Goal: Task Accomplishment & Management: Use online tool/utility

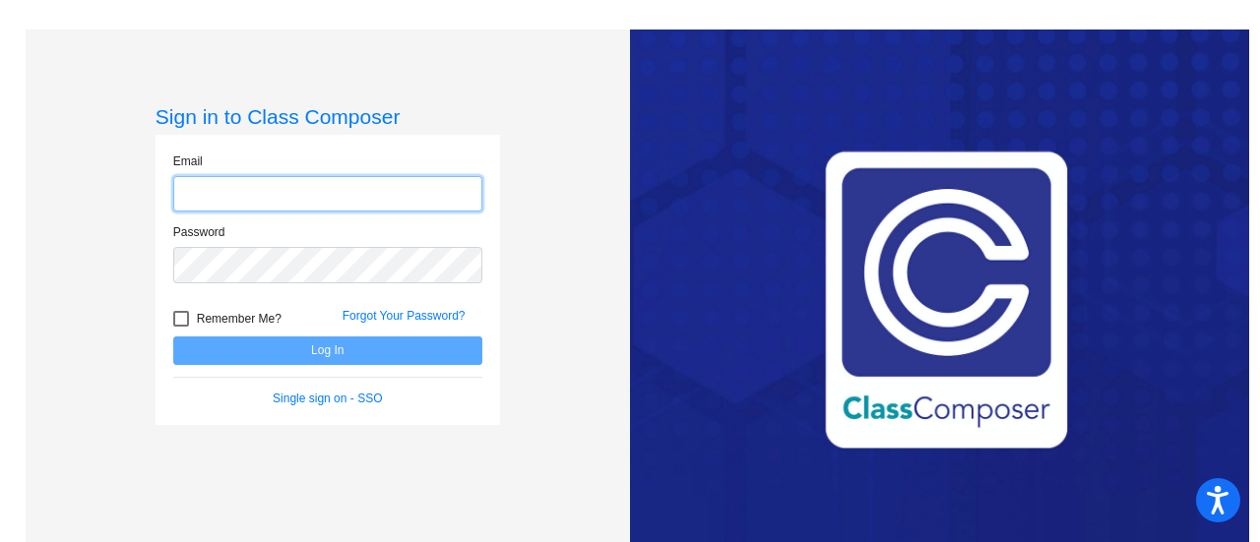
type input "[EMAIL_ADDRESS][PERSON_NAME][DOMAIN_NAME]"
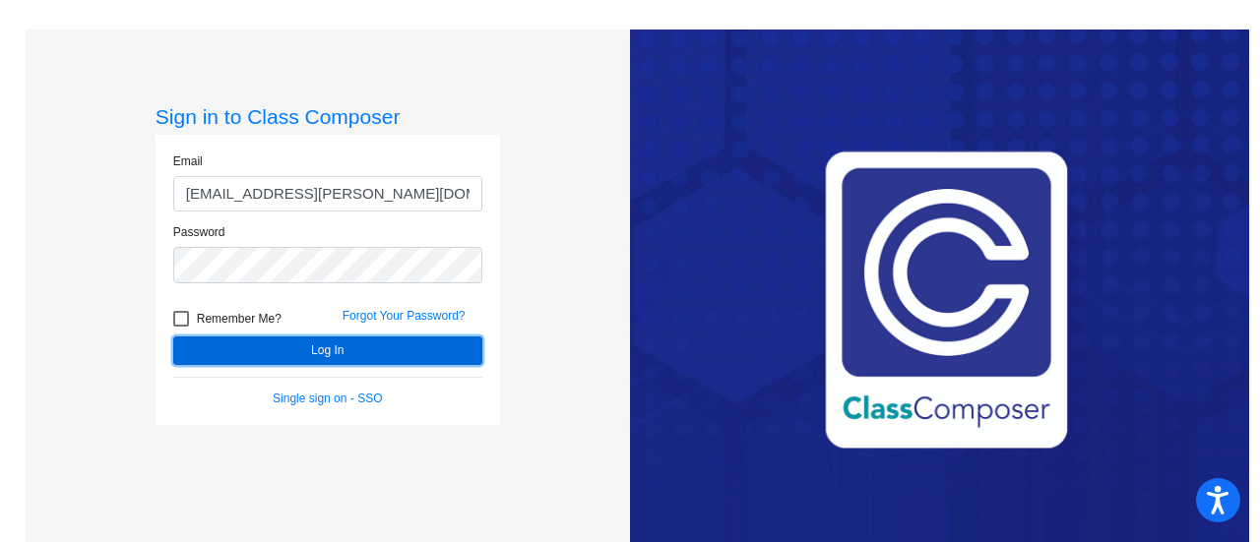
click at [372, 351] on button "Log In" at bounding box center [327, 351] width 309 height 29
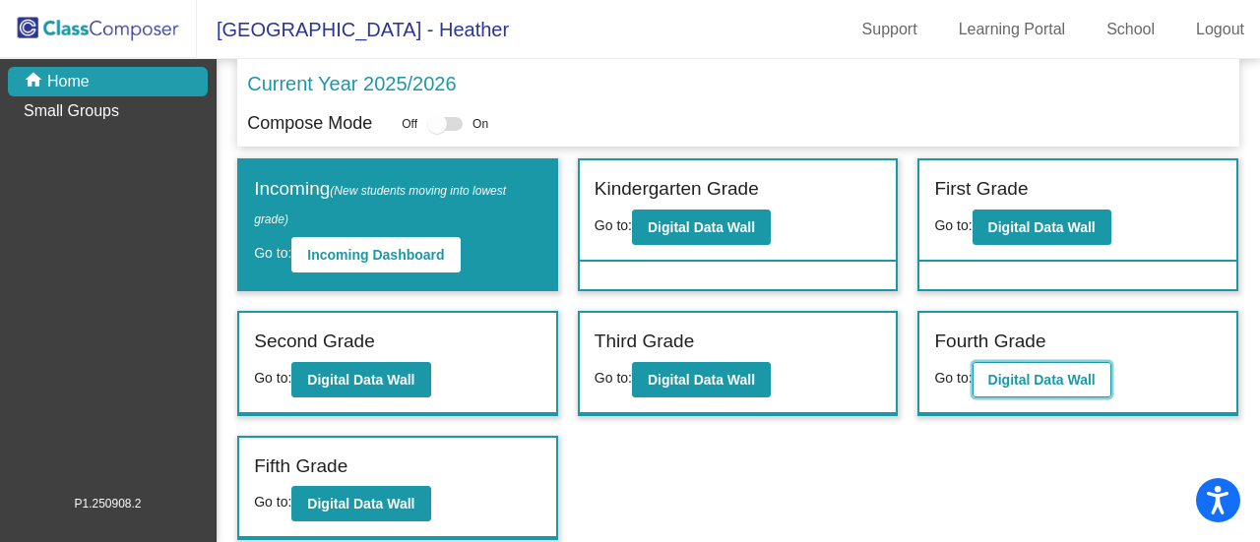
click at [1029, 376] on b "Digital Data Wall" at bounding box center [1041, 380] width 107 height 16
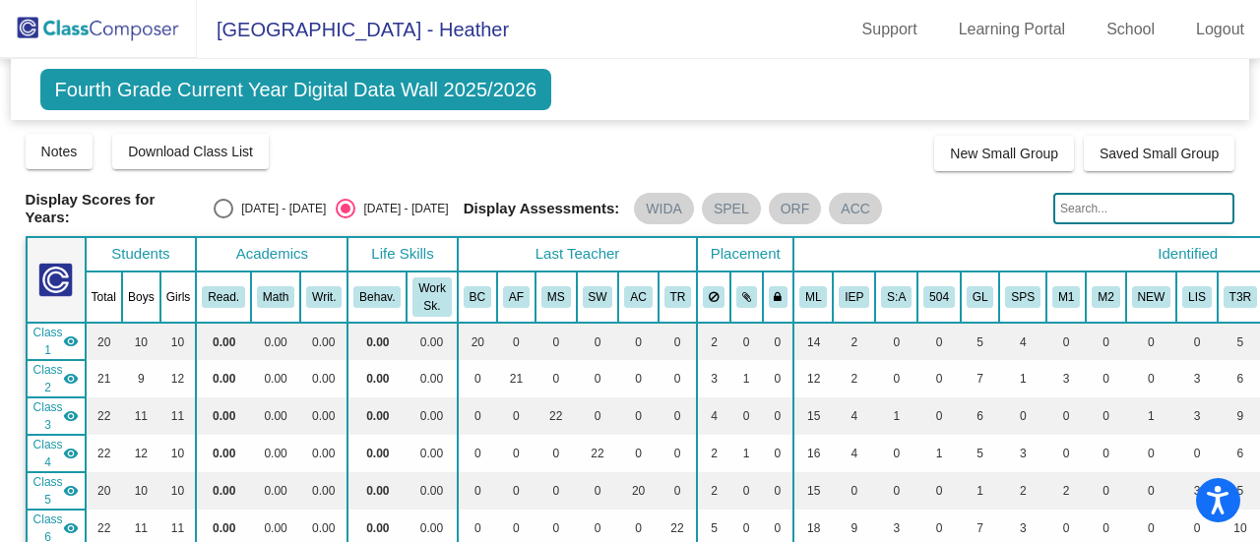
click at [224, 208] on div "Select an option" at bounding box center [224, 209] width 20 height 20
click at [223, 218] on input "[DATE] - [DATE]" at bounding box center [222, 218] width 1 height 1
radio input "true"
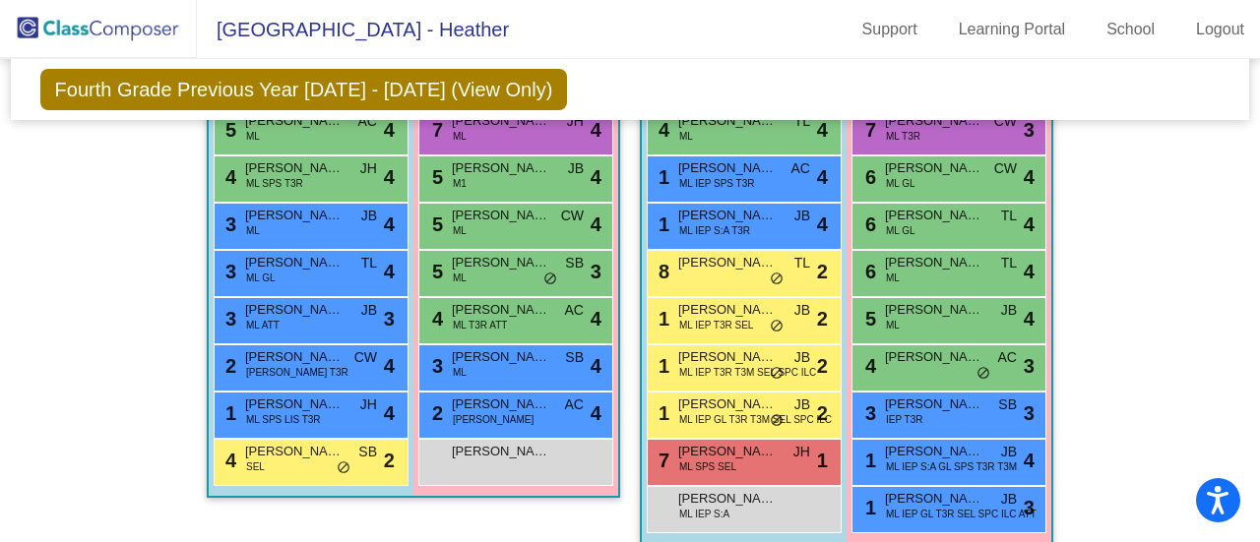
scroll to position [2052, 0]
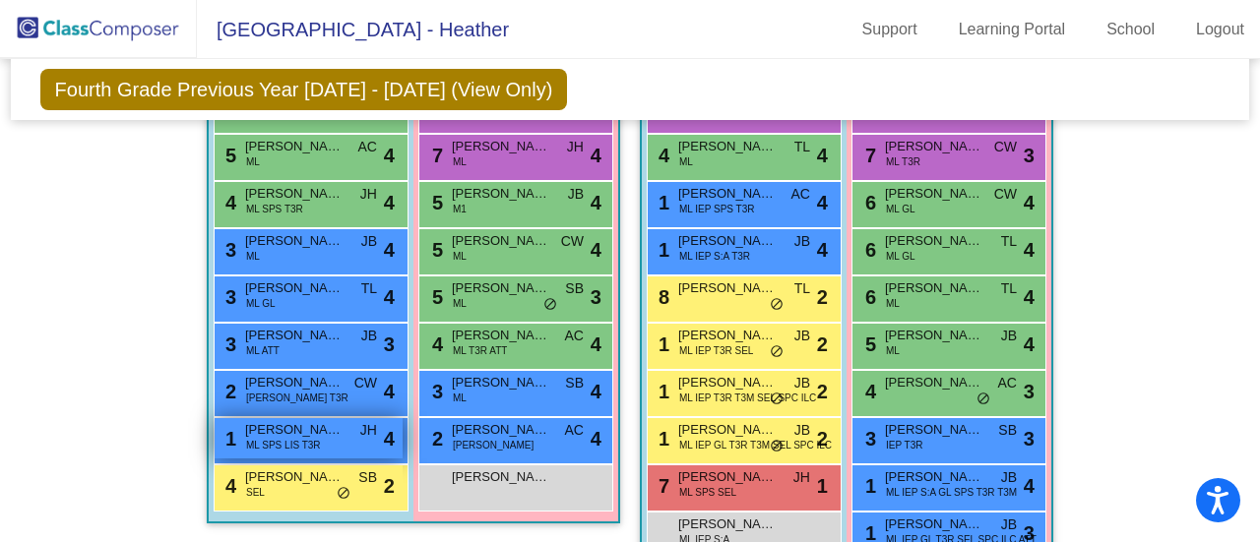
click at [277, 438] on span "ML SPS LIS T3R" at bounding box center [283, 445] width 75 height 15
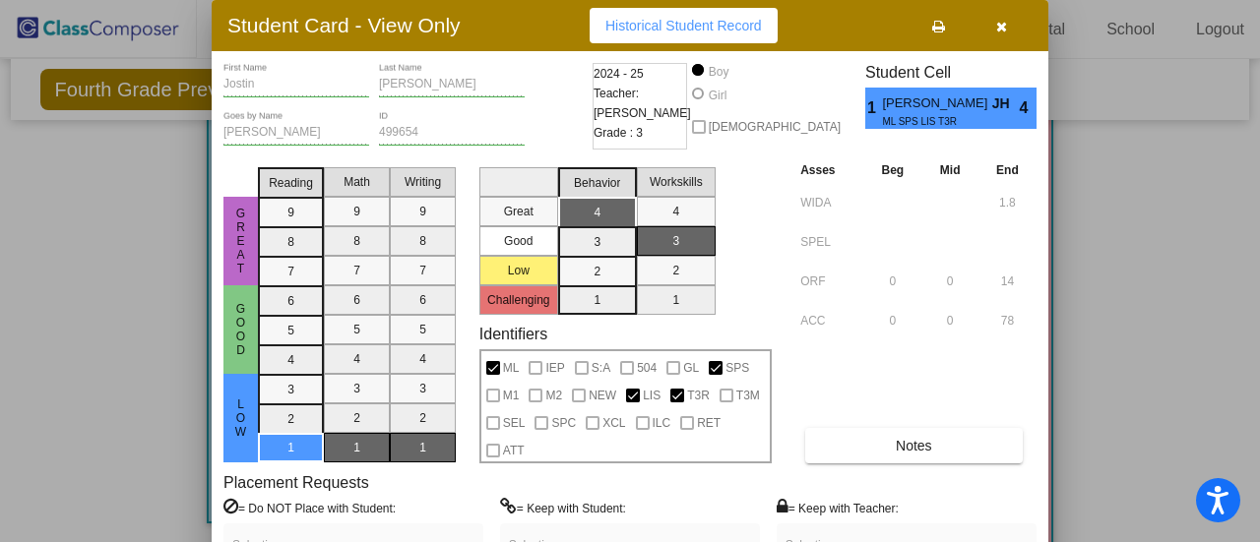
click at [1006, 26] on icon "button" at bounding box center [1001, 27] width 11 height 14
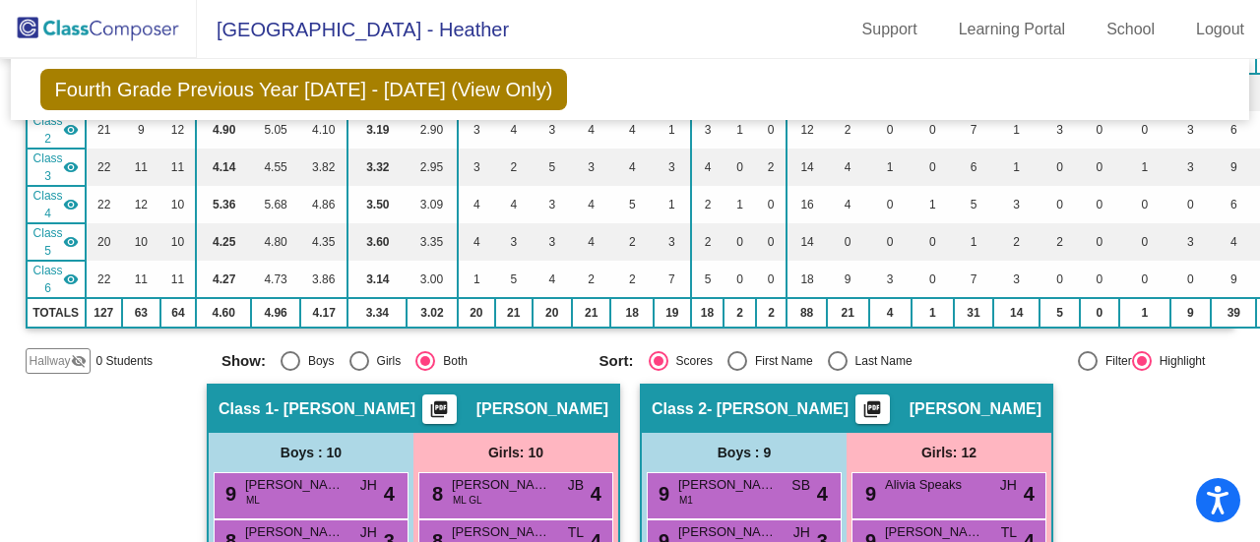
scroll to position [207, 0]
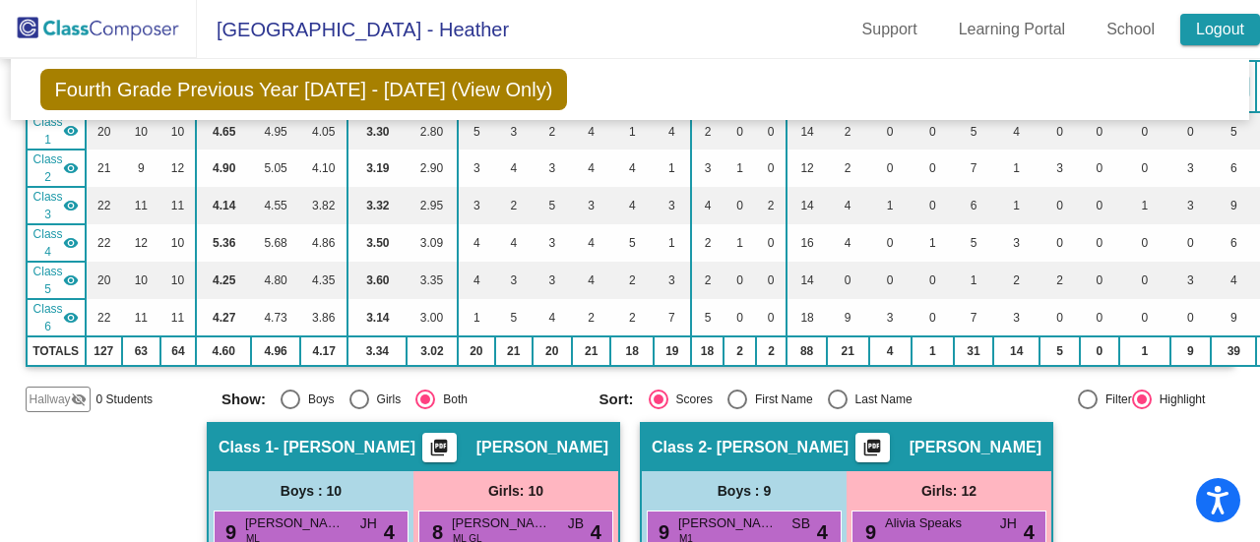
click at [1228, 29] on link "Logout" at bounding box center [1220, 29] width 80 height 31
